Goal: Information Seeking & Learning: Learn about a topic

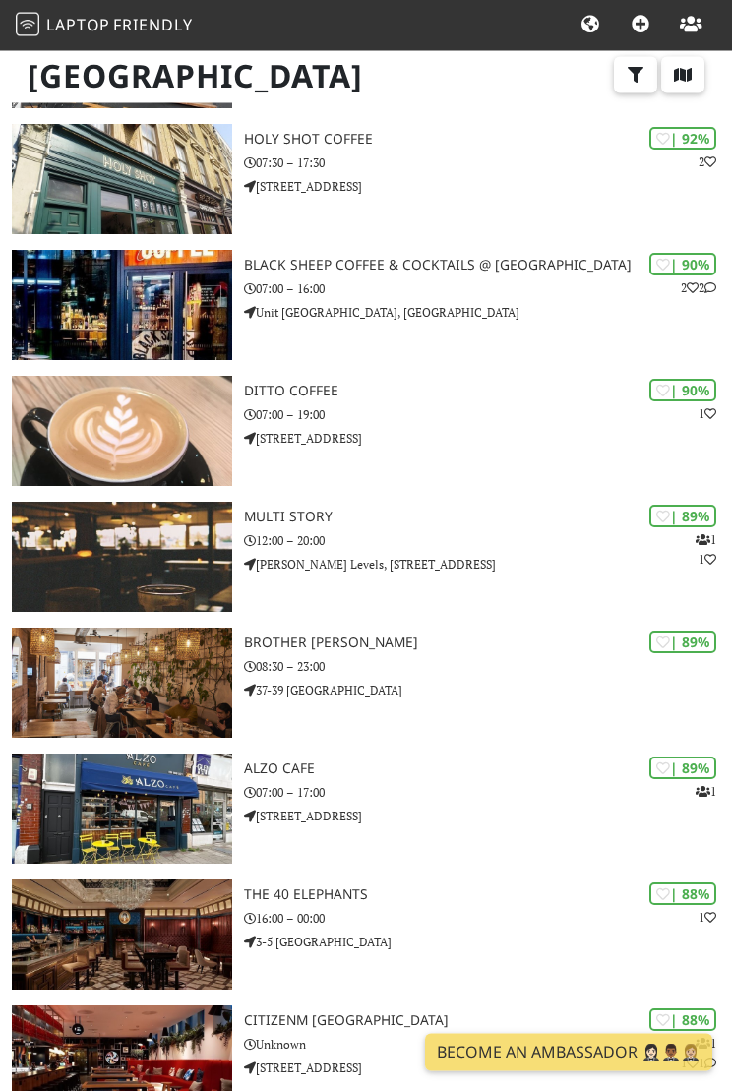
scroll to position [1135, 0]
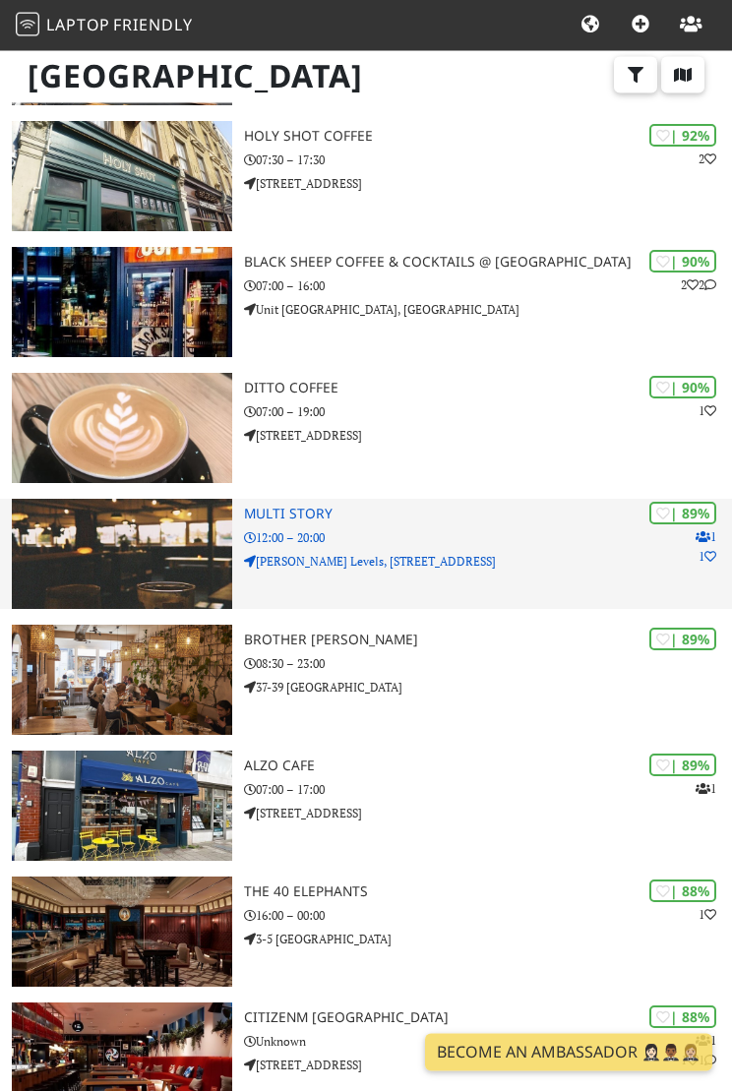
click at [137, 546] on img at bounding box center [122, 555] width 220 height 110
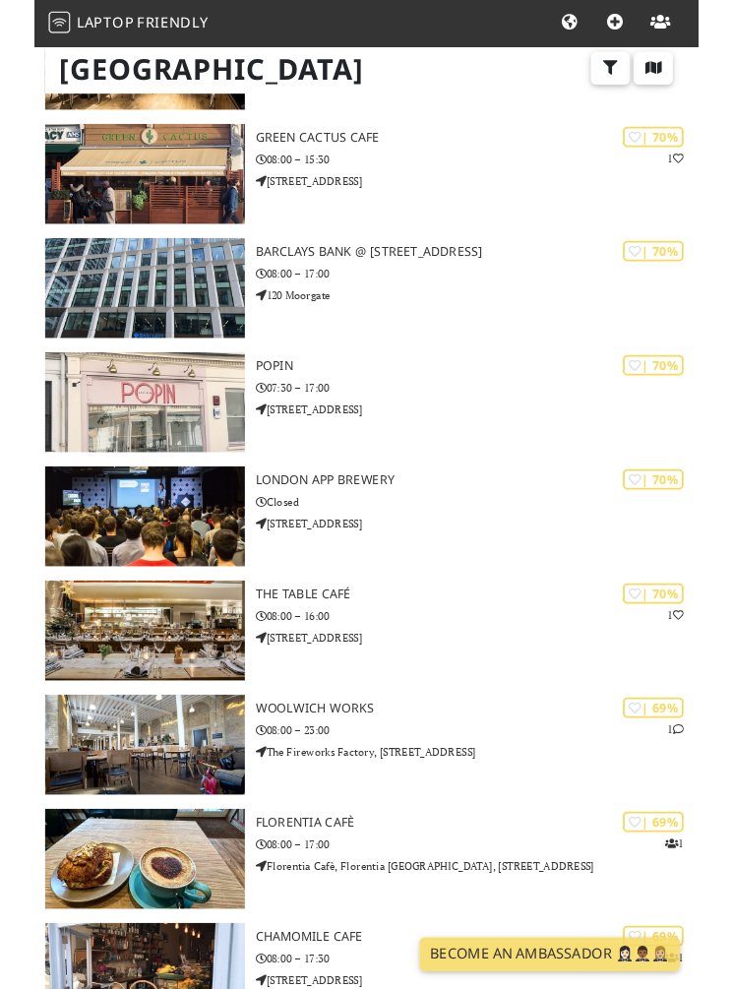
scroll to position [14957, 0]
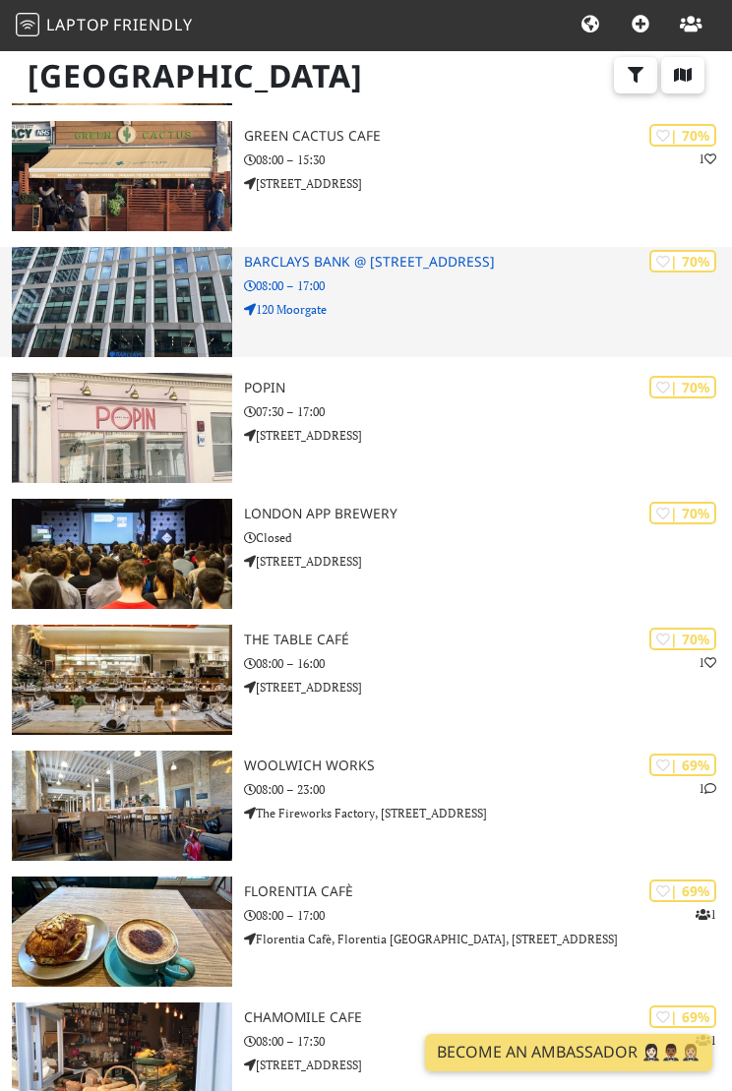
click at [76, 297] on img at bounding box center [122, 302] width 220 height 110
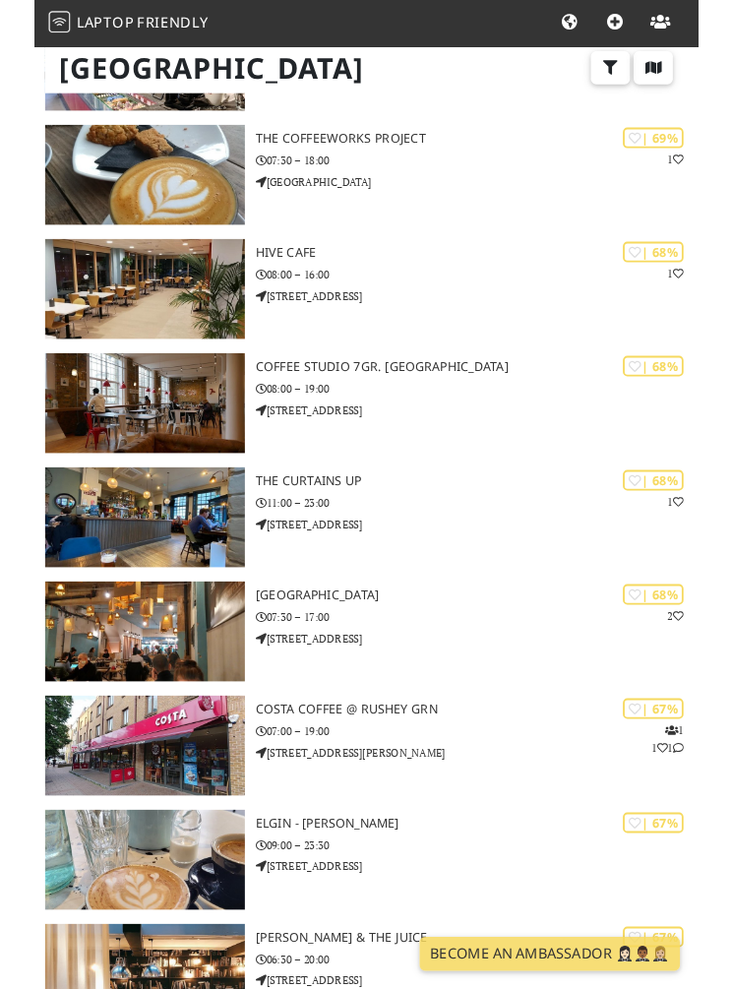
scroll to position [16423, 0]
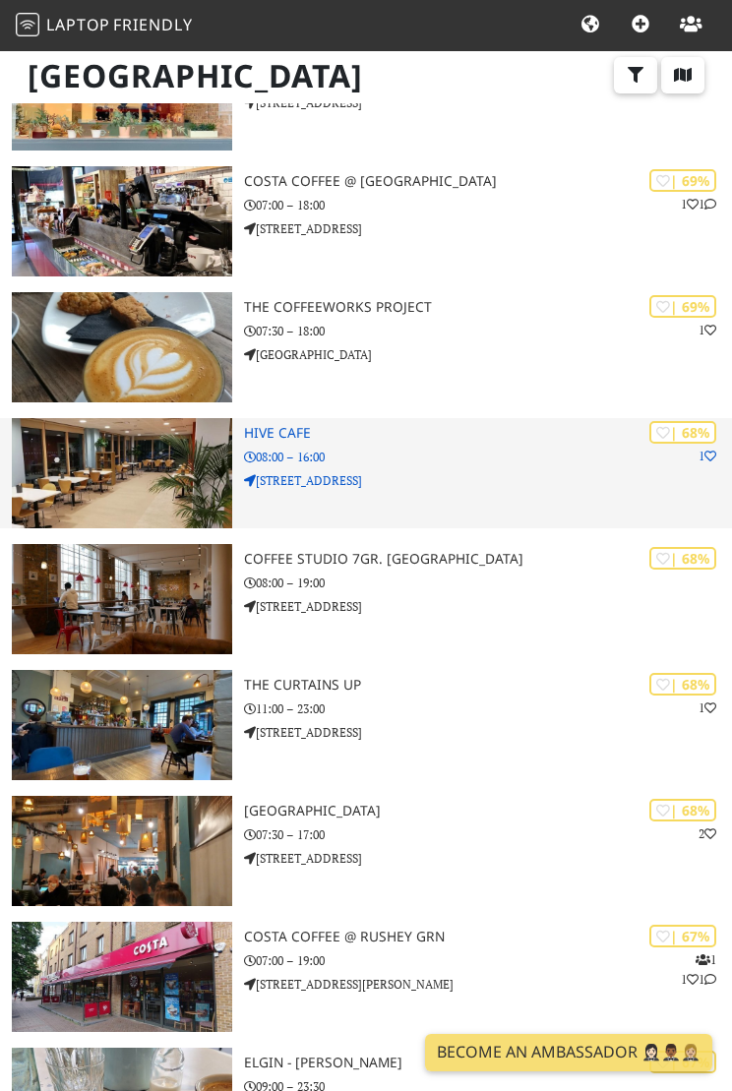
click at [114, 454] on img at bounding box center [122, 473] width 220 height 110
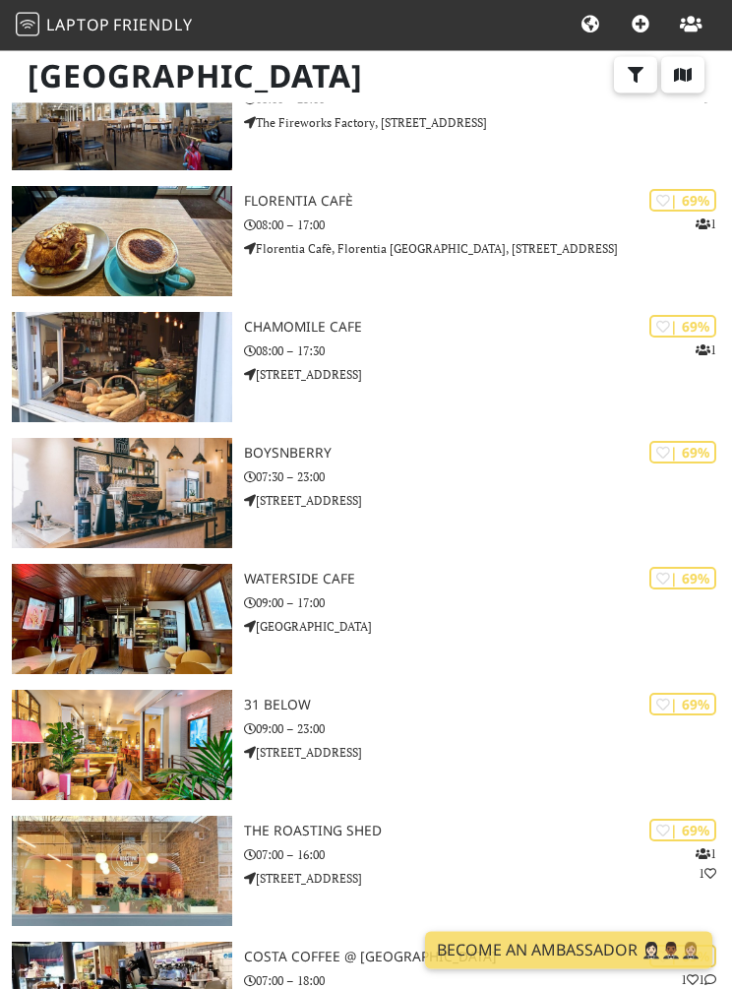
scroll to position [15575, 0]
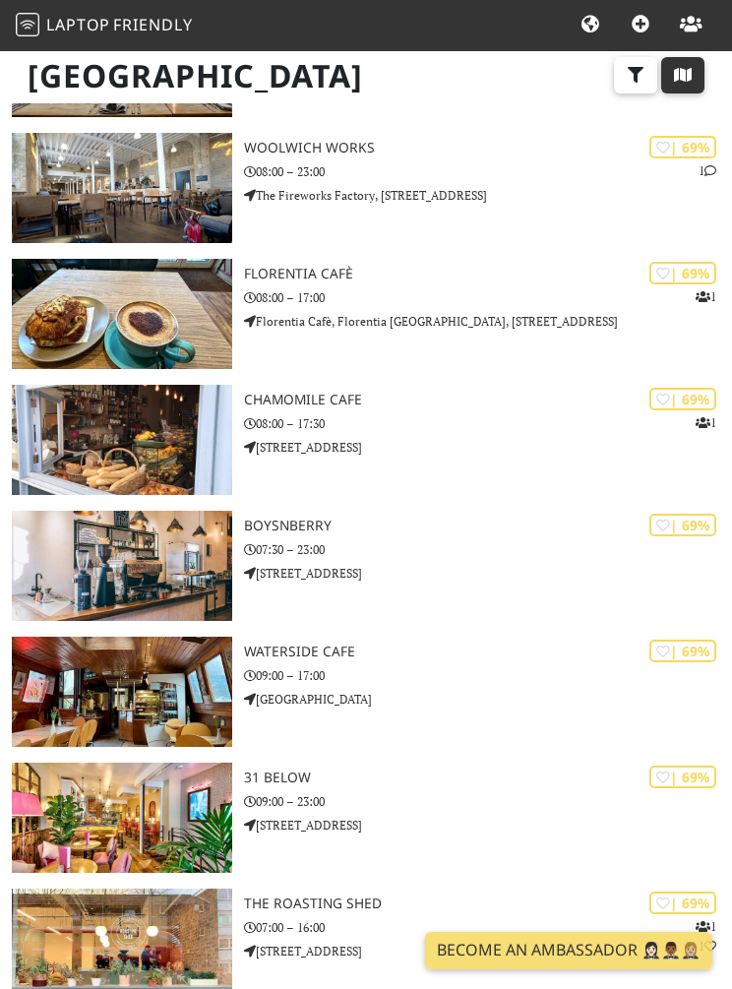
click at [673, 68] on icon "button" at bounding box center [683, 75] width 20 height 16
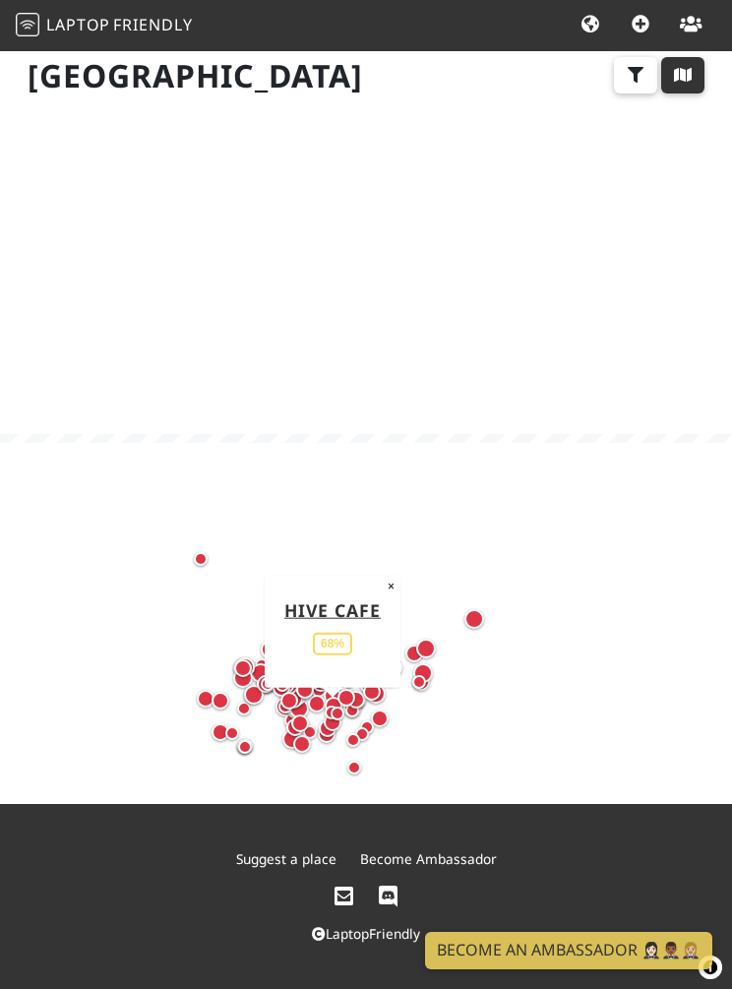
scroll to position [183, 0]
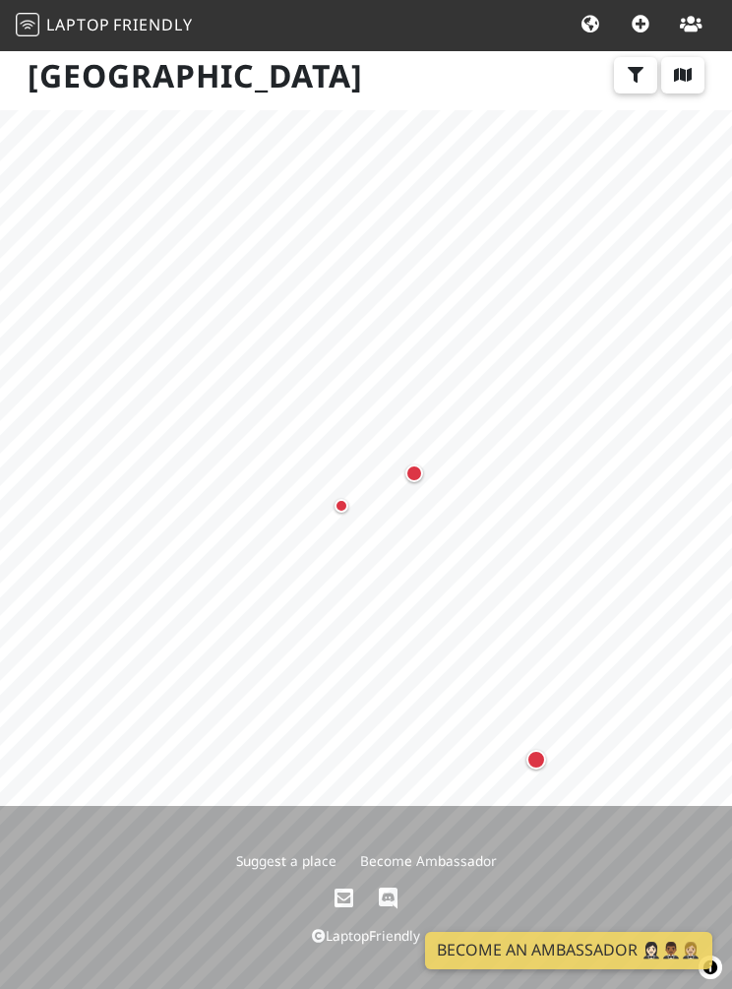
click at [337, 509] on div "Map marker" at bounding box center [342, 506] width 14 height 14
click at [382, 463] on button "×" at bounding box center [389, 472] width 19 height 22
click at [349, 574] on div "Map marker" at bounding box center [355, 576] width 18 height 18
click at [342, 559] on div "Map marker" at bounding box center [347, 550] width 20 height 20
click at [541, 434] on button "×" at bounding box center [550, 423] width 19 height 22
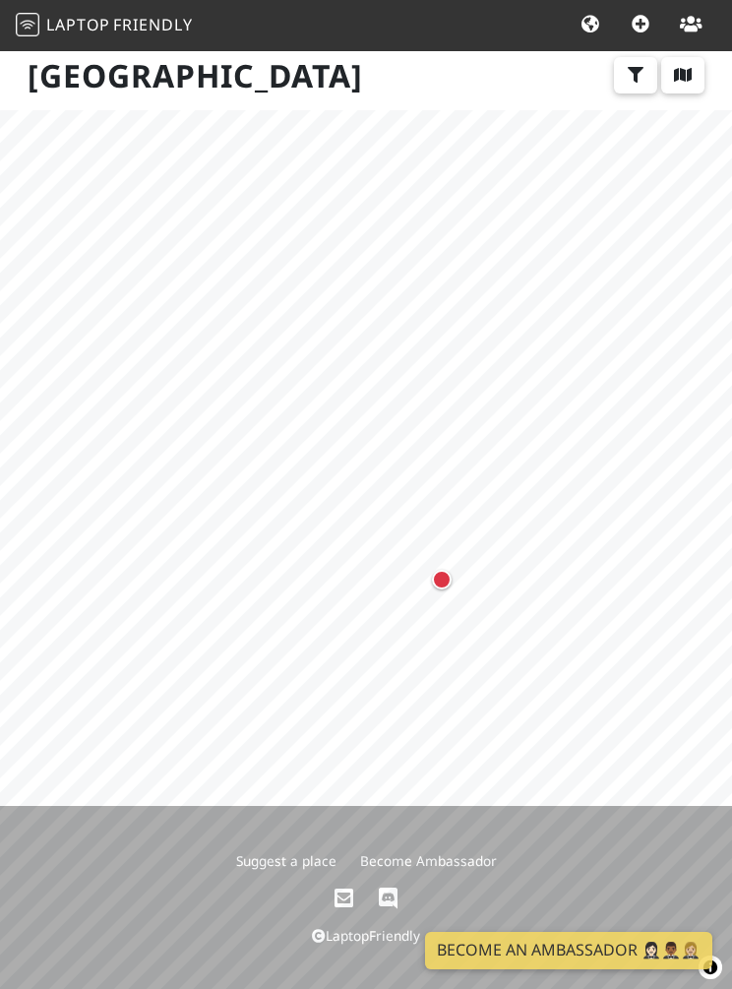
click at [443, 577] on div "Map marker" at bounding box center [442, 580] width 20 height 20
click at [417, 468] on link "[PERSON_NAME]'s Bar" at bounding box center [442, 457] width 170 height 44
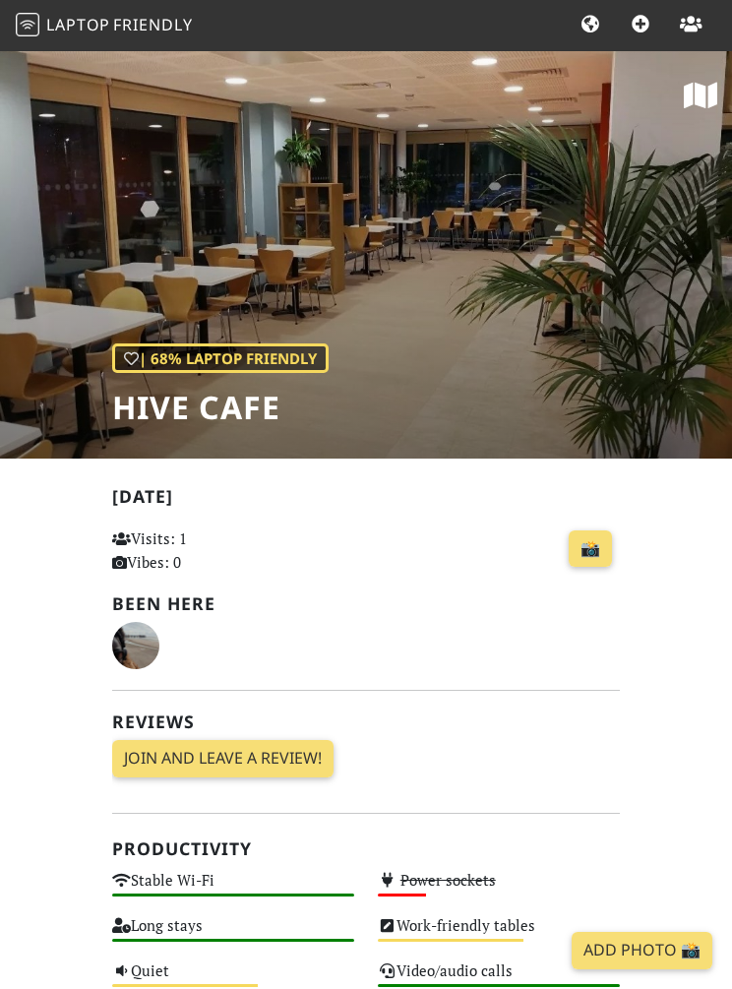
click at [699, 92] on icon at bounding box center [700, 96] width 33 height 30
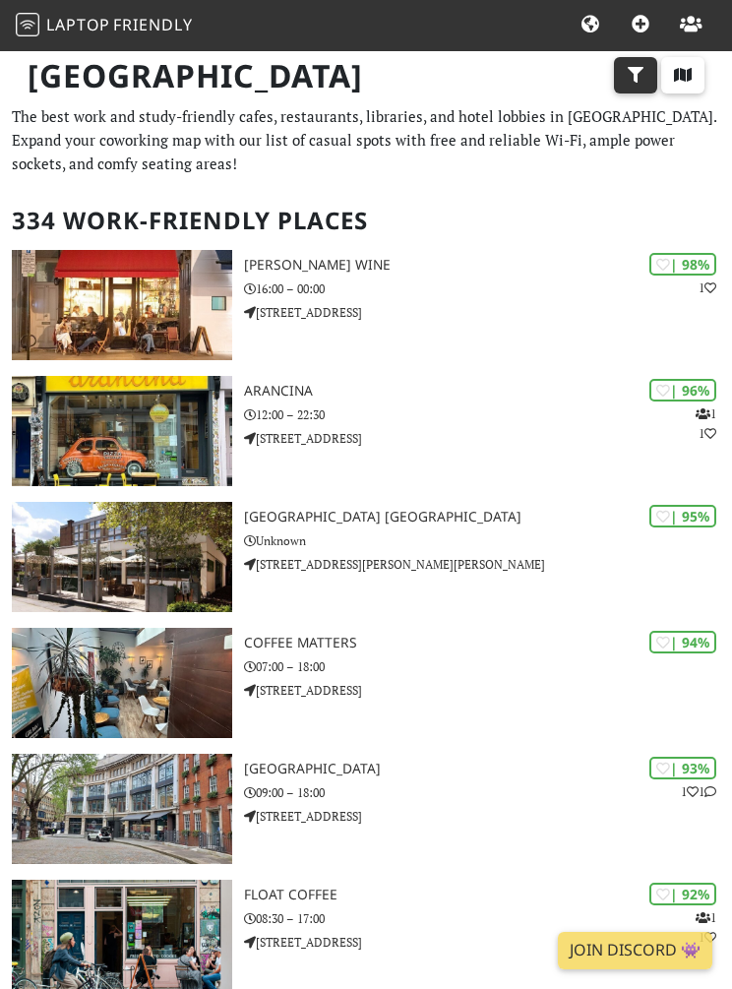
click at [625, 71] on button "button" at bounding box center [635, 75] width 43 height 37
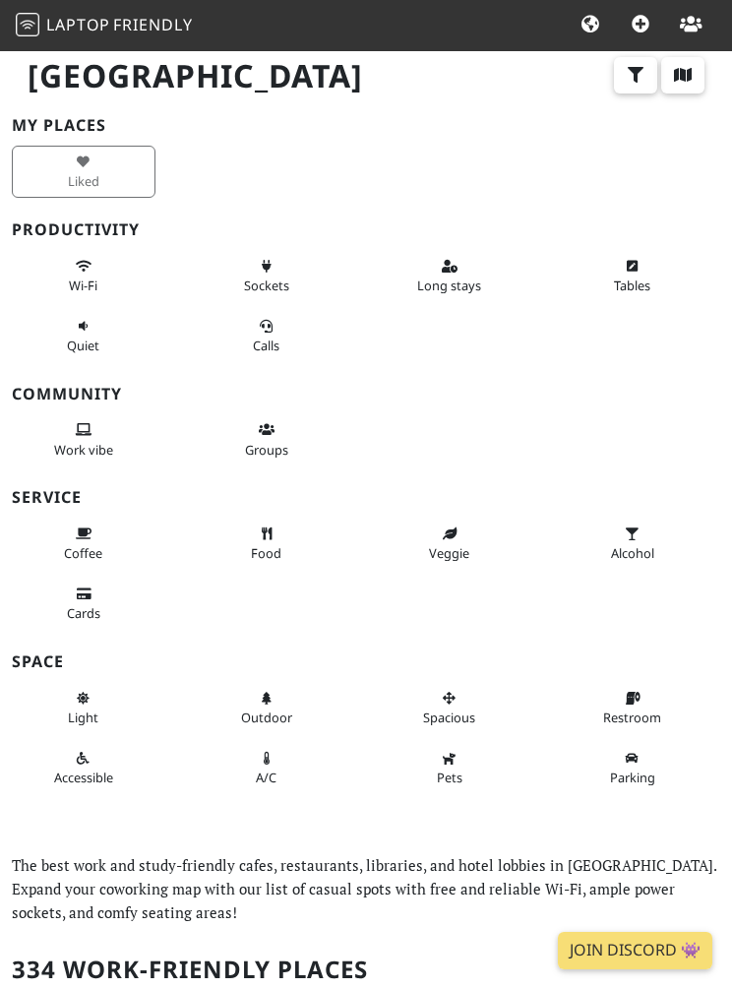
click at [52, 178] on div "Liked" at bounding box center [91, 172] width 183 height 60
click at [75, 168] on div "Liked" at bounding box center [91, 172] width 183 height 60
click at [61, 171] on div "Liked" at bounding box center [91, 172] width 183 height 60
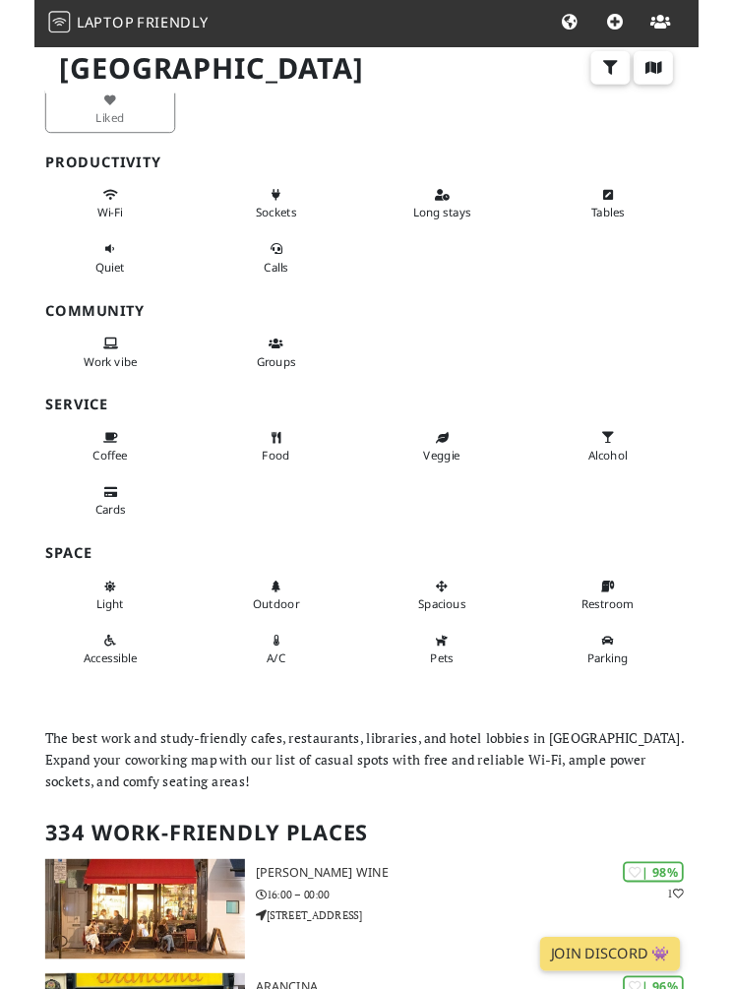
scroll to position [37, 0]
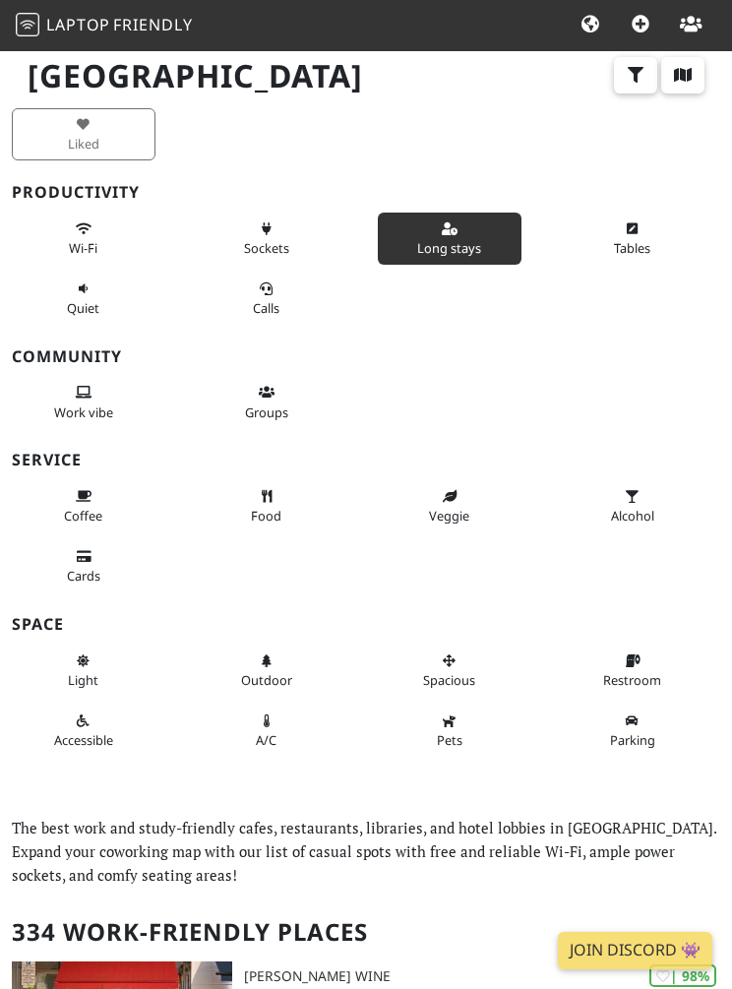
click at [470, 239] on span "Long stays" at bounding box center [449, 248] width 64 height 18
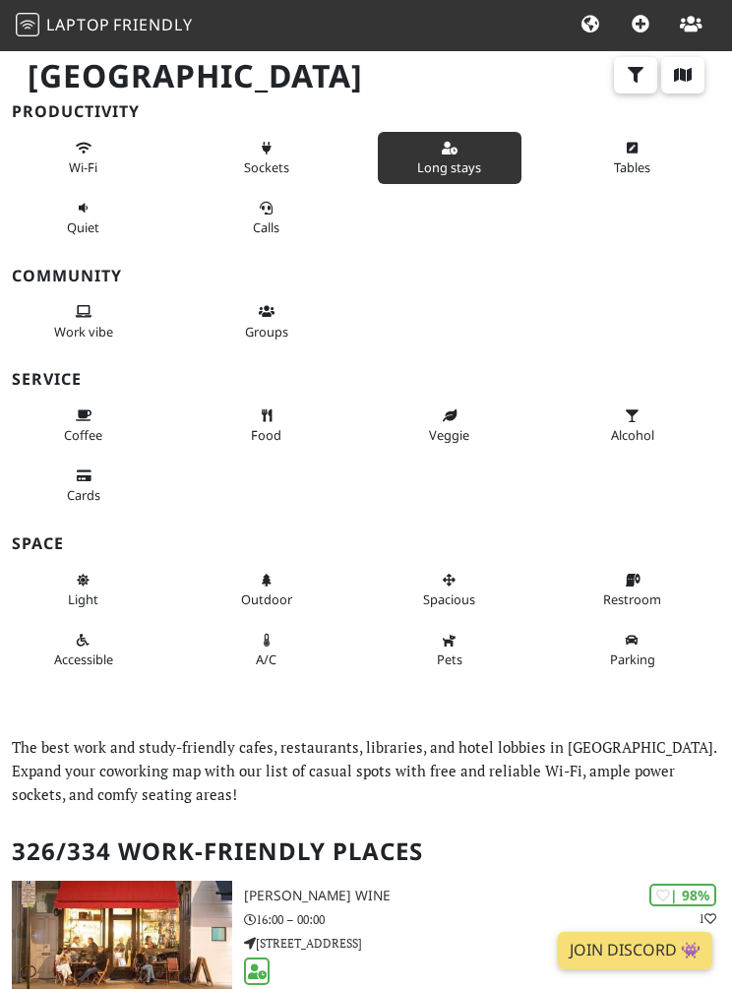
scroll to position [104, 0]
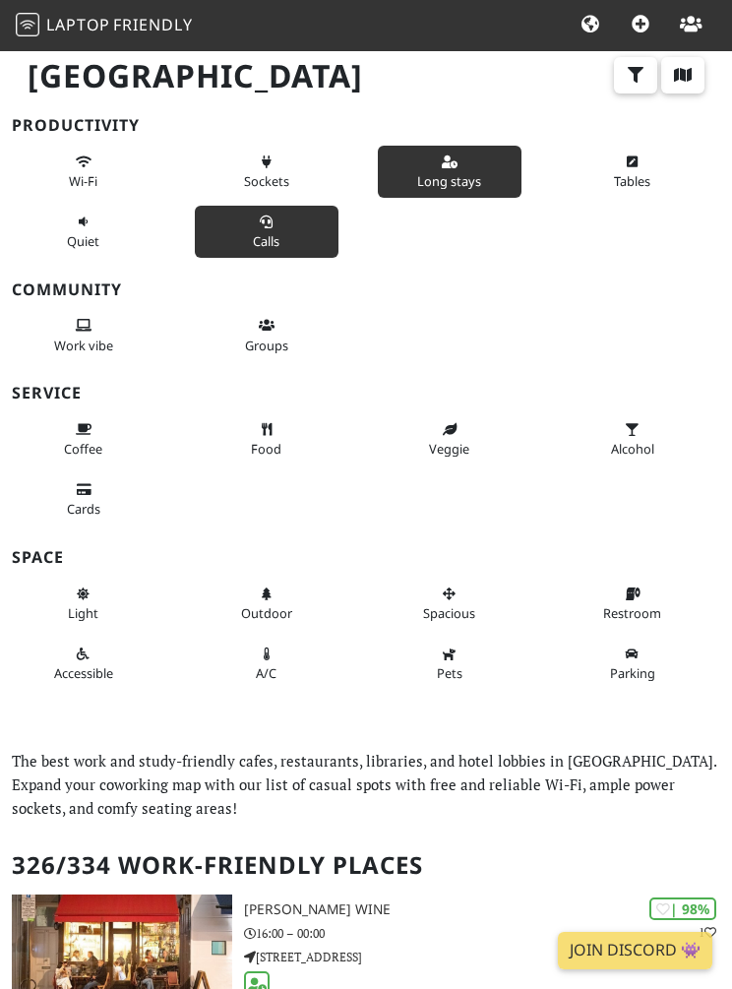
click at [261, 237] on span "Calls" at bounding box center [266, 241] width 27 height 18
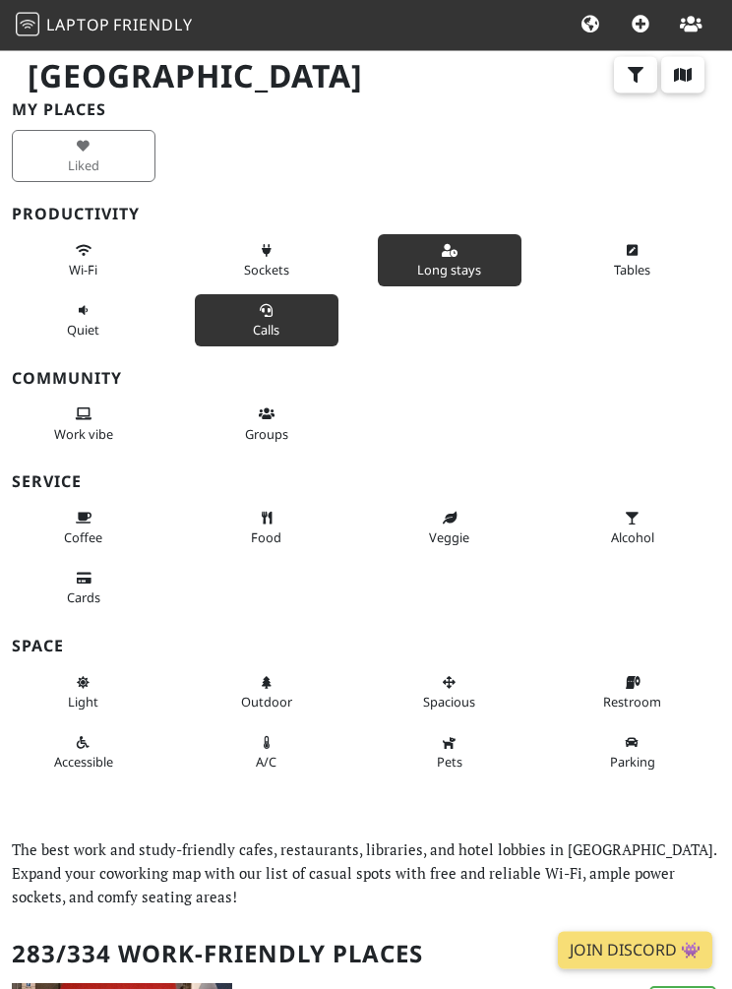
scroll to position [0, 0]
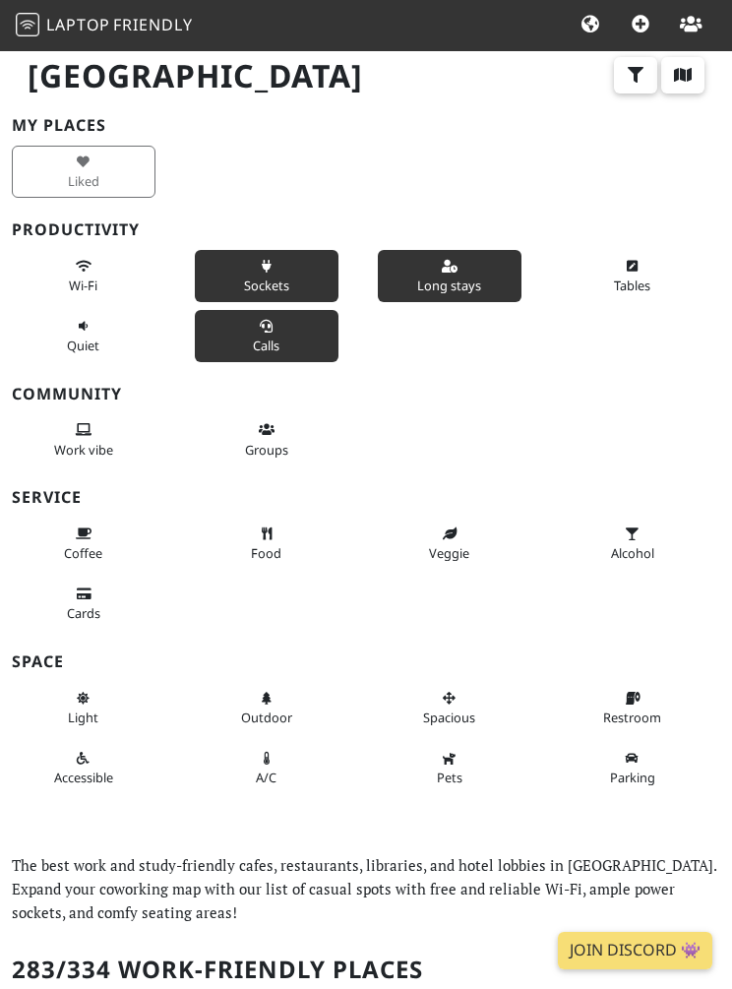
click at [273, 270] on icon at bounding box center [267, 267] width 16 height 13
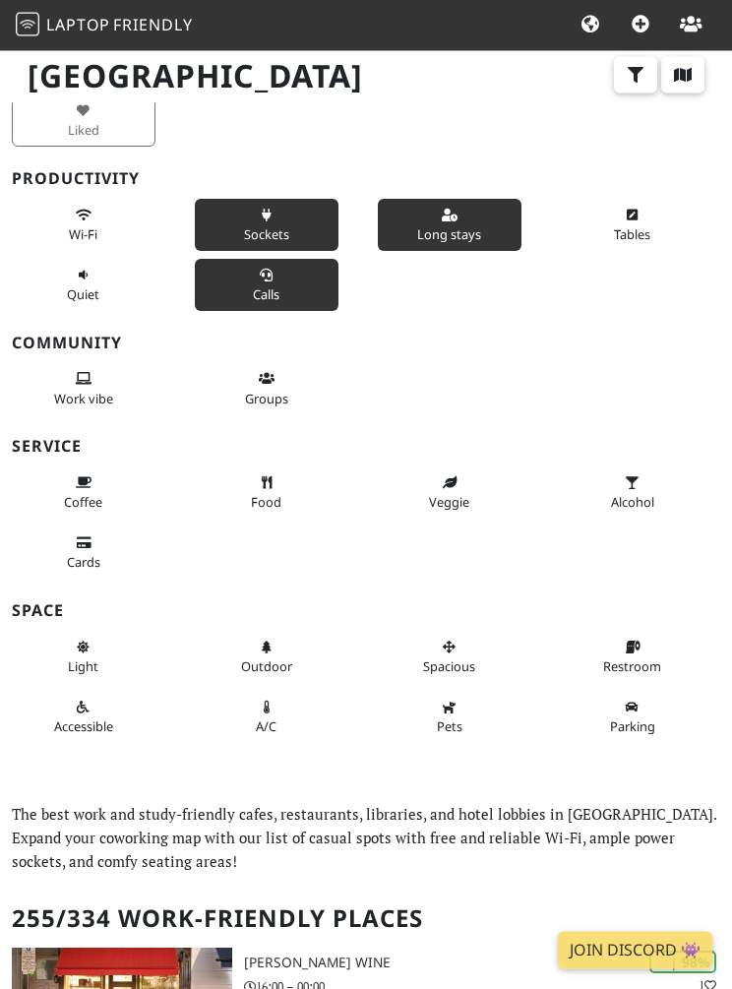
scroll to position [50, 0]
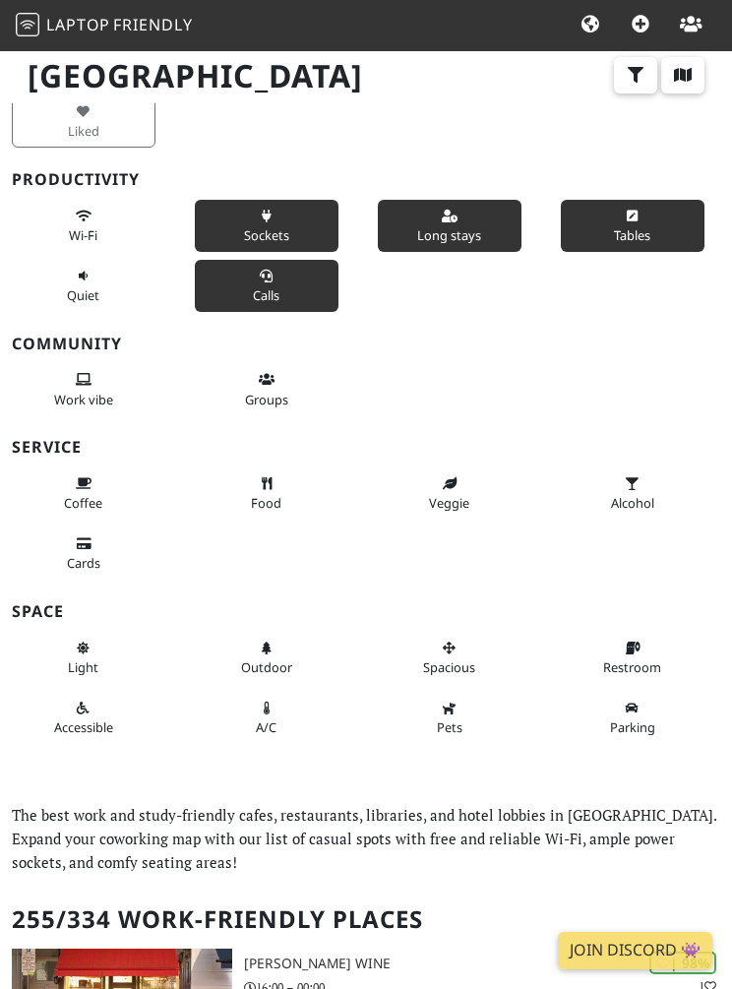
click at [610, 231] on button "Tables" at bounding box center [633, 226] width 144 height 52
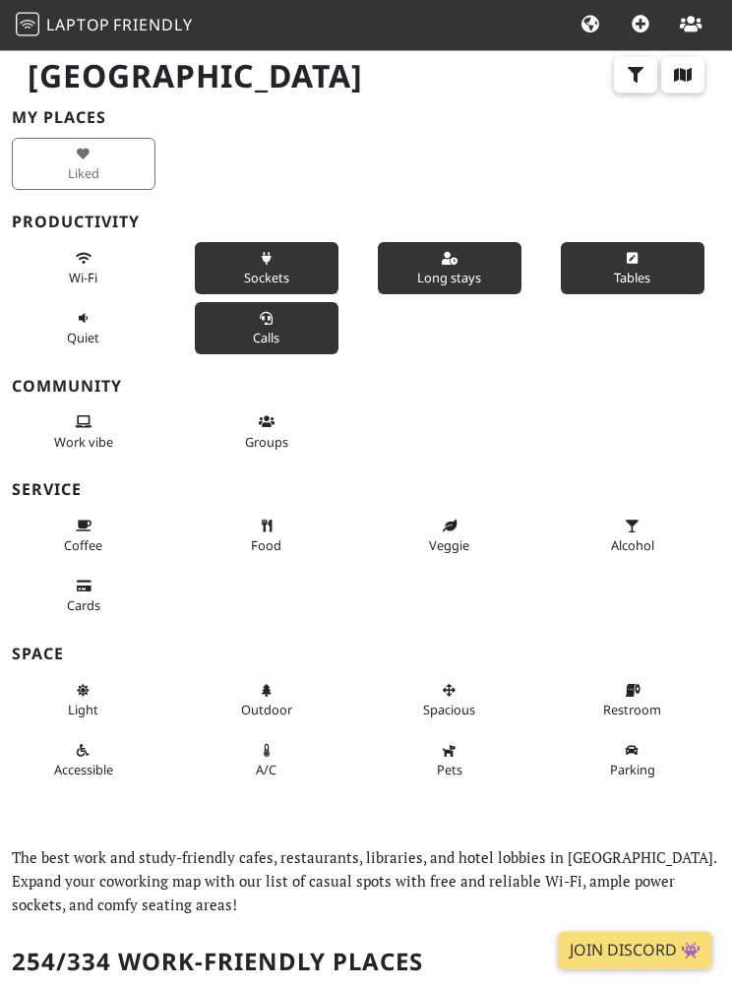
scroll to position [0, 0]
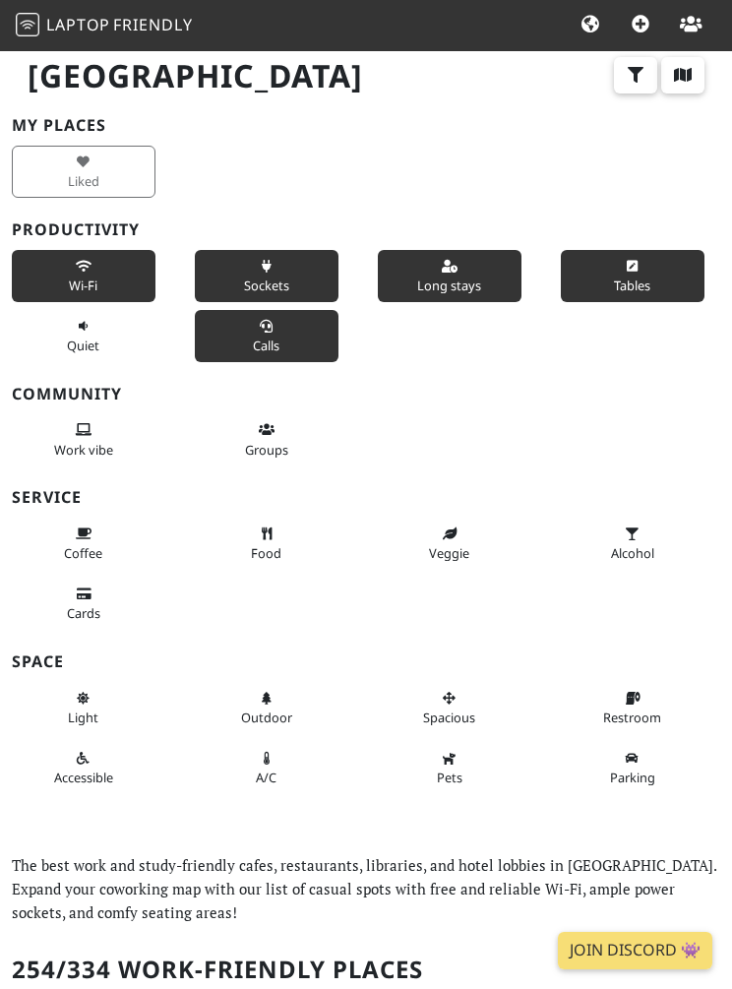
click at [79, 263] on icon at bounding box center [84, 267] width 16 height 13
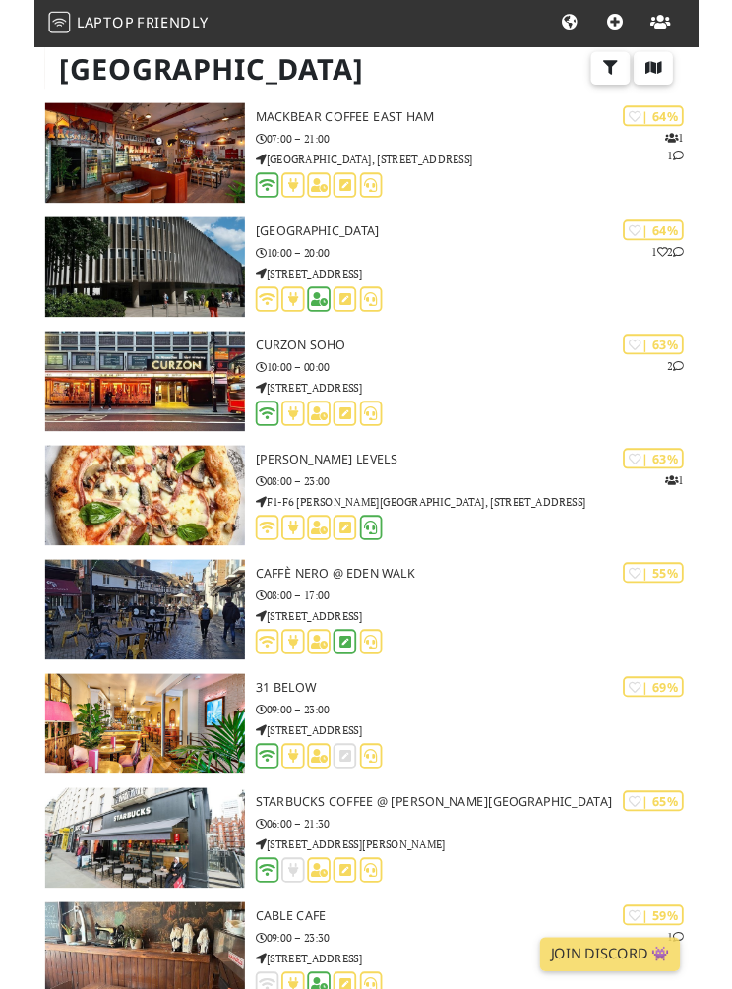
scroll to position [16391, 0]
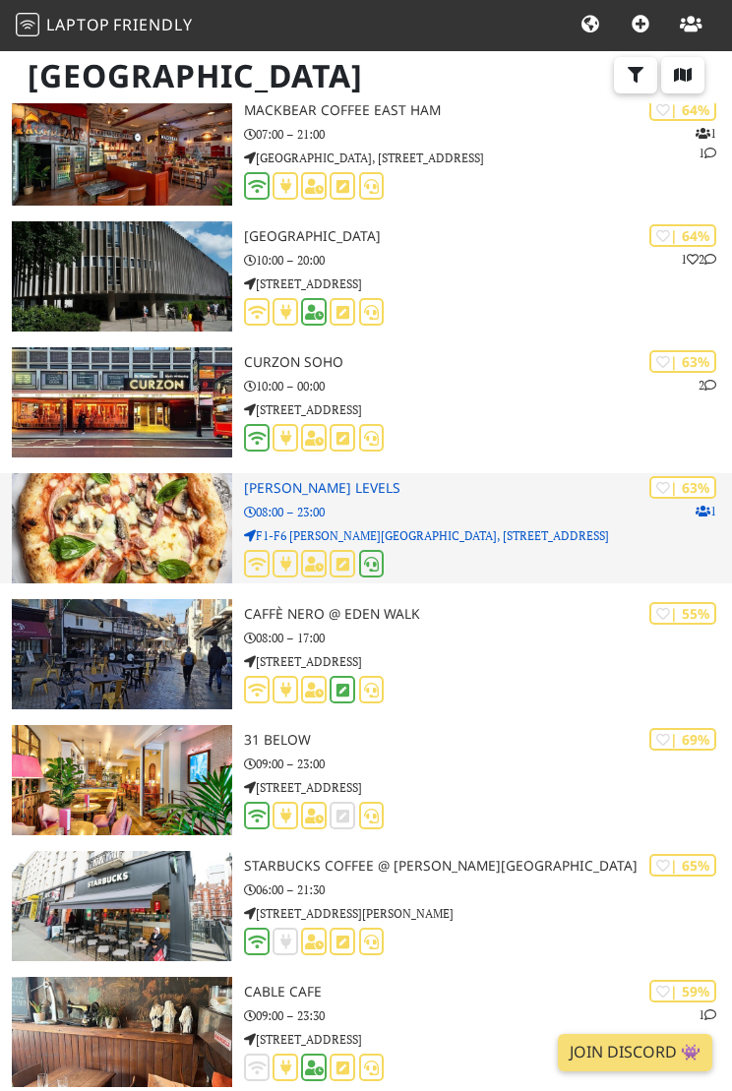
click at [124, 504] on img at bounding box center [122, 528] width 220 height 110
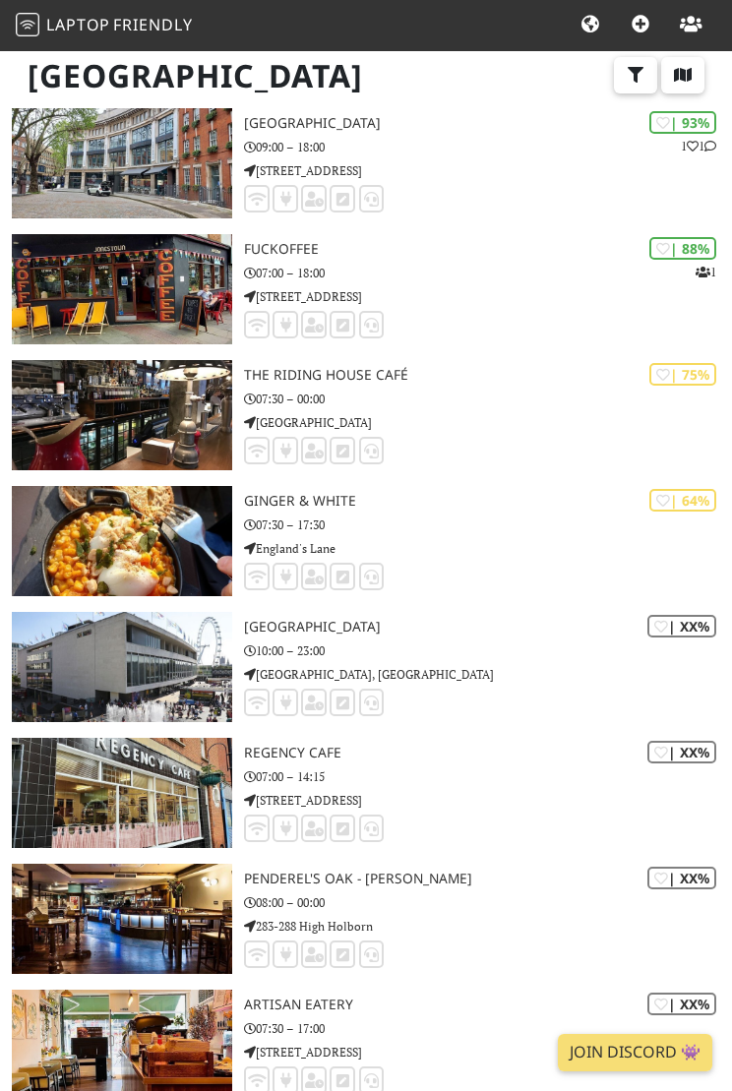
scroll to position [20930, 0]
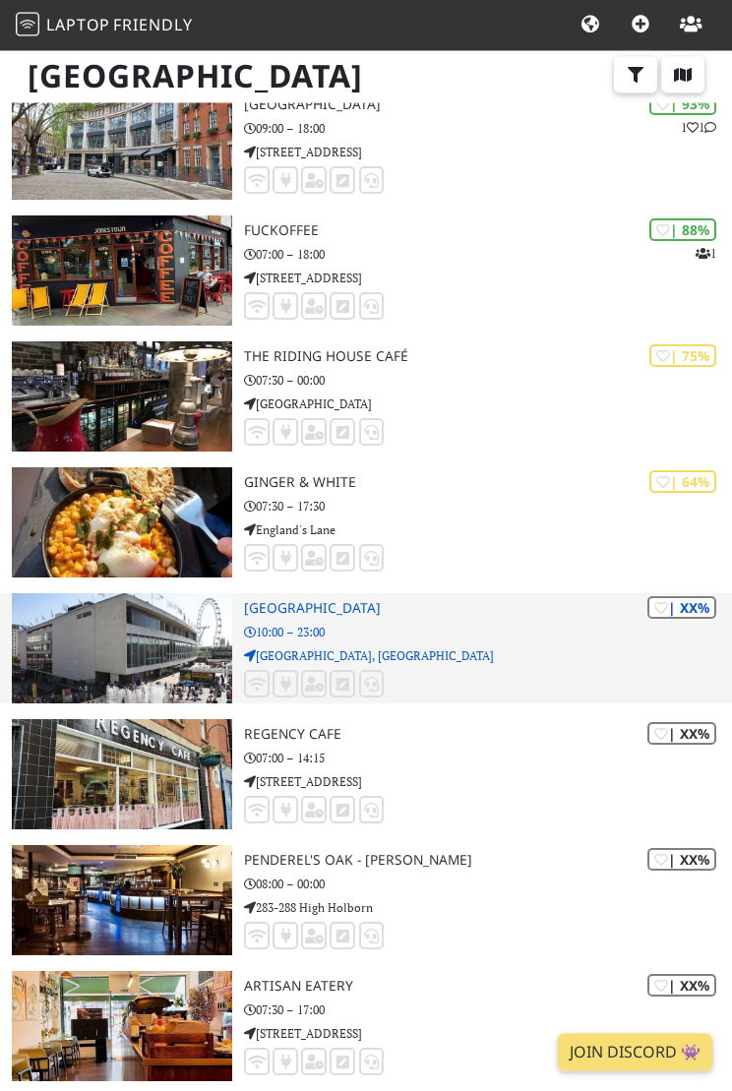
click at [129, 631] on img at bounding box center [122, 649] width 220 height 110
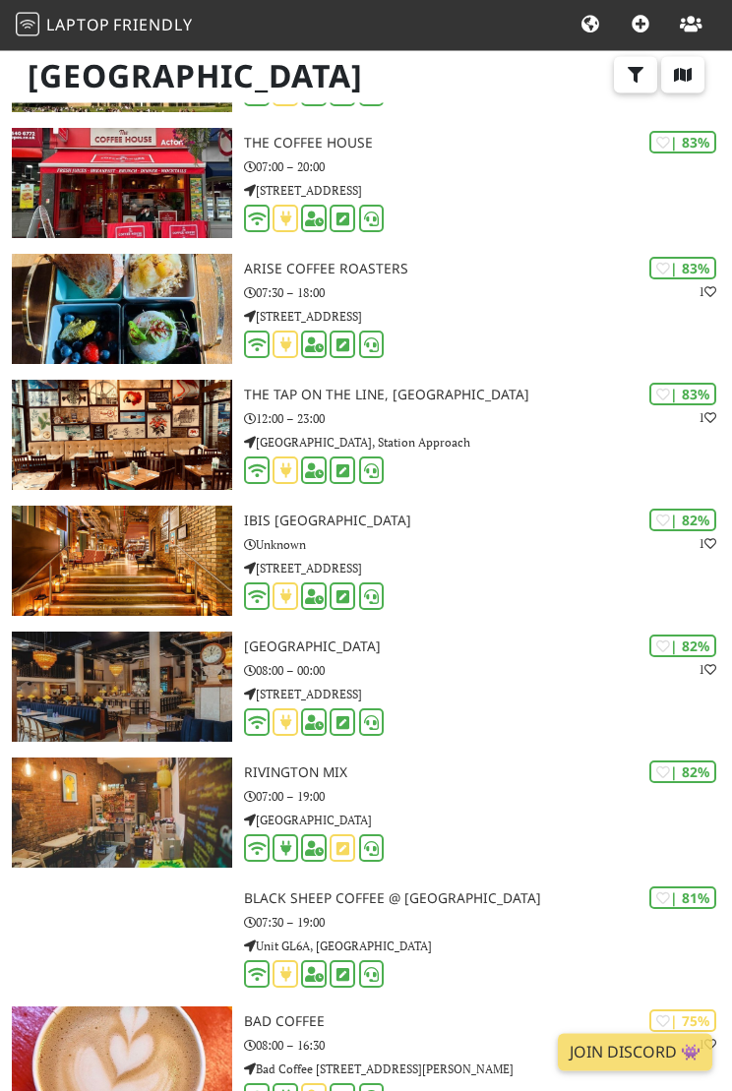
scroll to position [3446, 0]
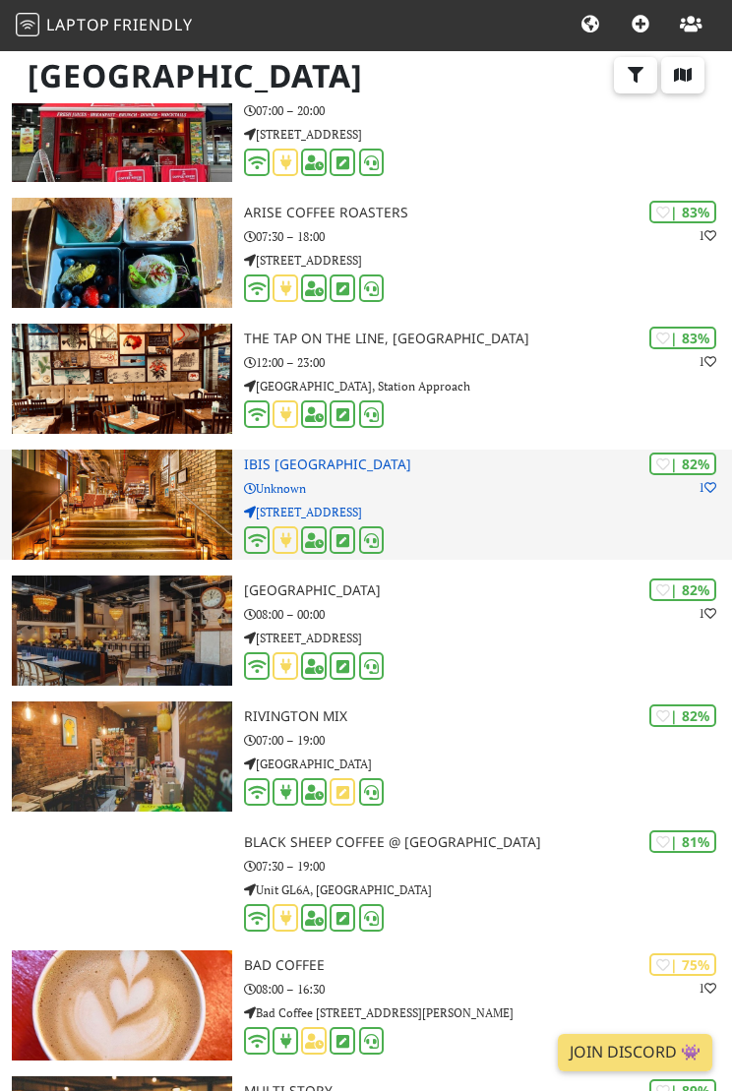
click at [131, 483] on img at bounding box center [122, 505] width 220 height 110
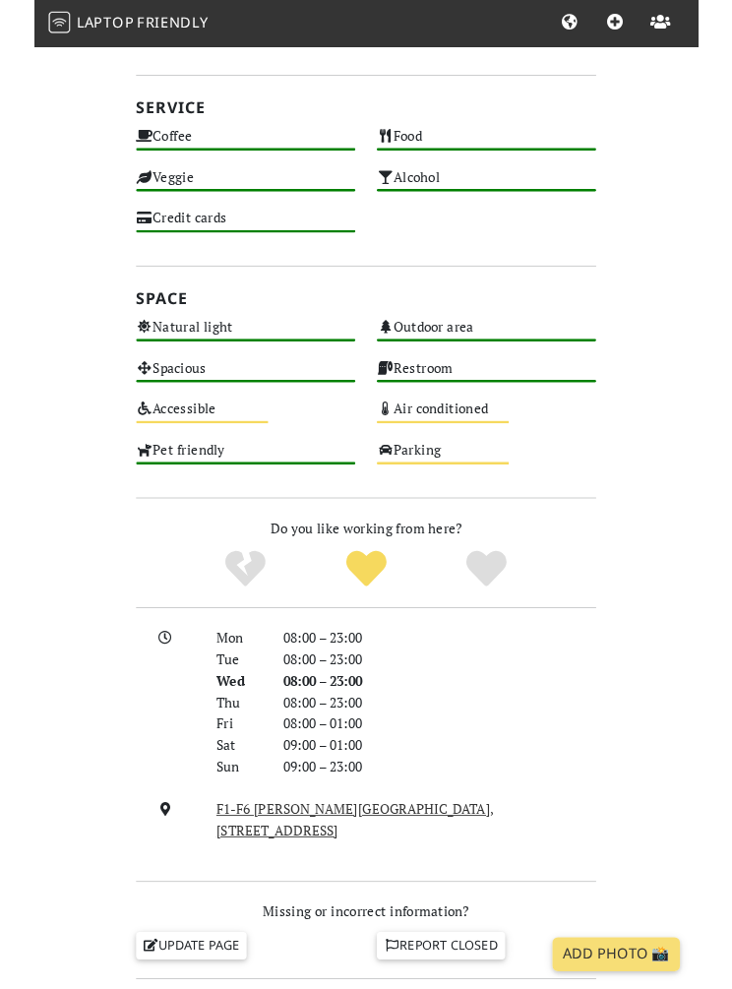
scroll to position [1098, 0]
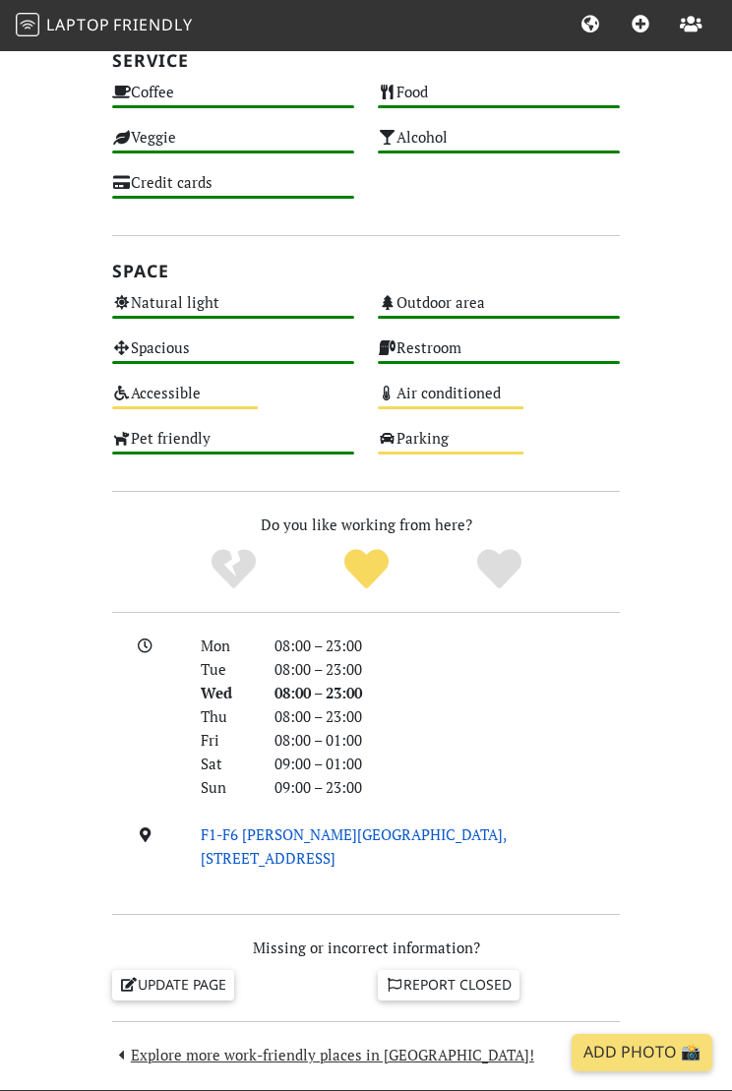
click at [286, 841] on link "F1-F6 [PERSON_NAME][GEOGRAPHIC_DATA], [STREET_ADDRESS]" at bounding box center [354, 846] width 306 height 43
